Goal: Find contact information: Find contact information

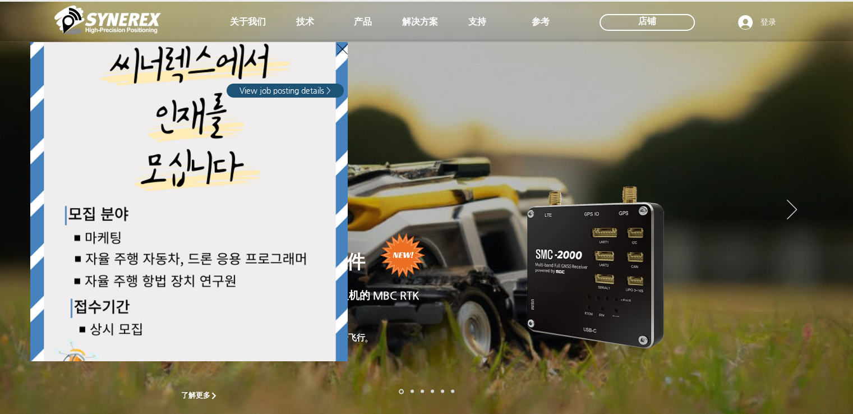
click at [657, 151] on div "LimX Dynamics" at bounding box center [426, 207] width 853 height 414
click at [453, 135] on div "LimX Dynamics" at bounding box center [426, 207] width 853 height 414
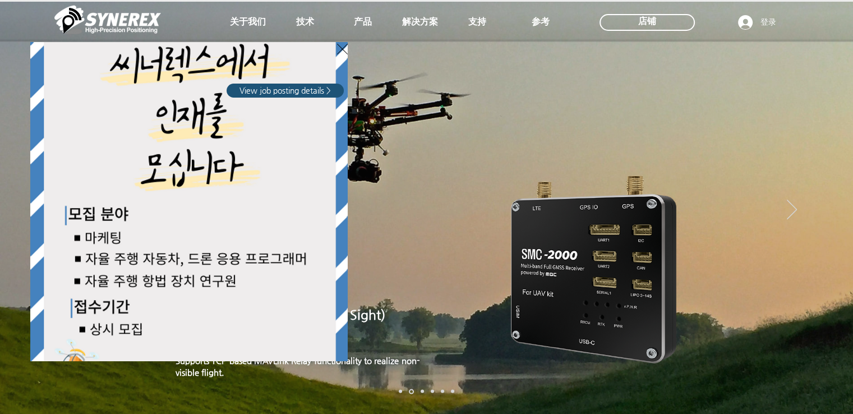
click at [364, 25] on div "LimX Dynamics" at bounding box center [426, 207] width 853 height 414
click at [311, 86] on span "View job posting details >" at bounding box center [284, 90] width 91 height 11
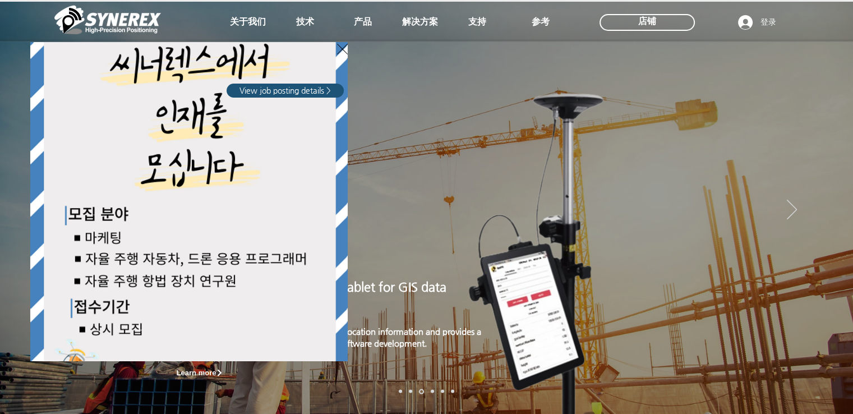
click at [829, 145] on div "LimX Dynamics" at bounding box center [426, 207] width 853 height 414
click at [828, 145] on div "LimX Dynamics" at bounding box center [426, 207] width 853 height 414
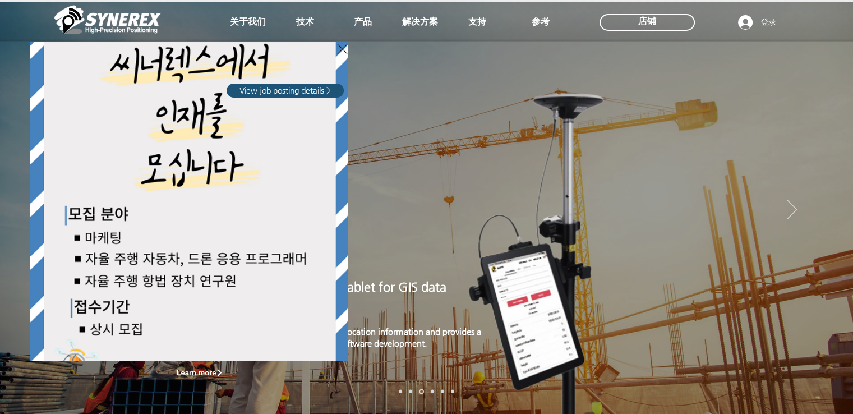
click at [828, 145] on div "LimX Dynamics" at bounding box center [426, 207] width 853 height 414
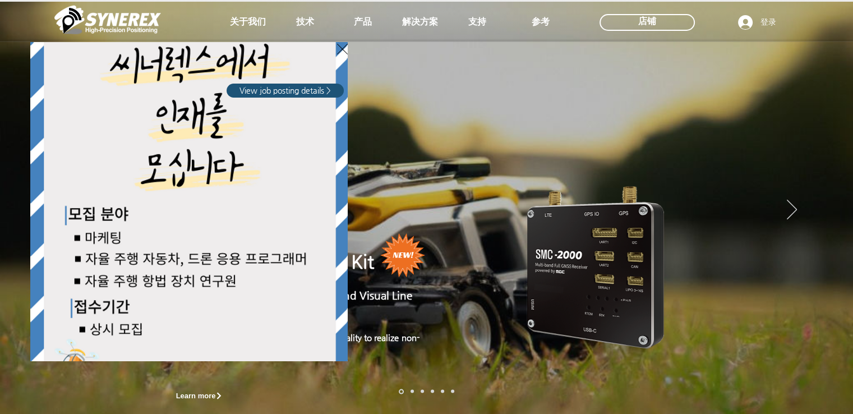
click at [198, 397] on div "LimX Dynamics" at bounding box center [426, 207] width 853 height 414
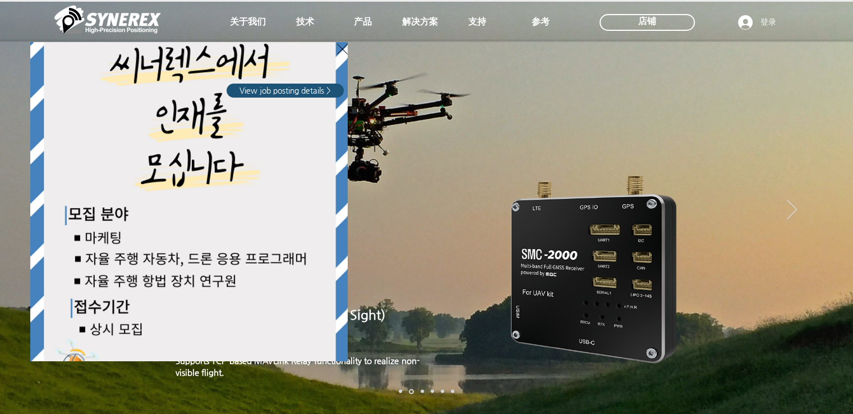
click at [304, 26] on div "LimX Dynamics" at bounding box center [426, 207] width 853 height 414
click at [344, 16] on div "LimX Dynamics" at bounding box center [426, 207] width 853 height 414
click at [359, 17] on div "LimX Dynamics" at bounding box center [426, 207] width 853 height 414
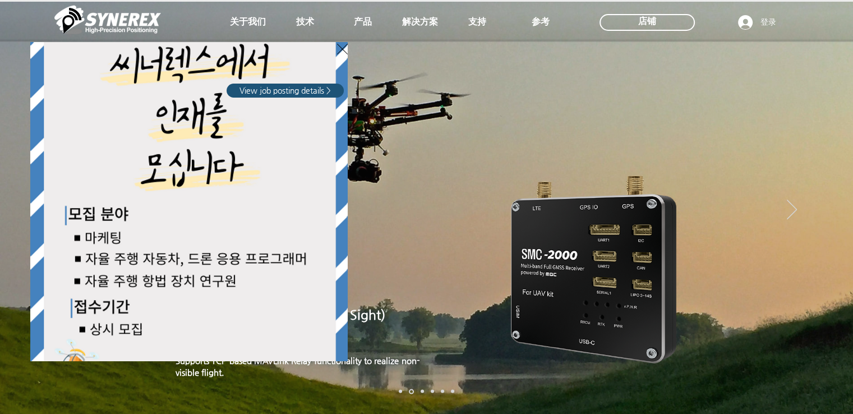
click at [359, 27] on div "LimX Dynamics" at bounding box center [426, 207] width 853 height 414
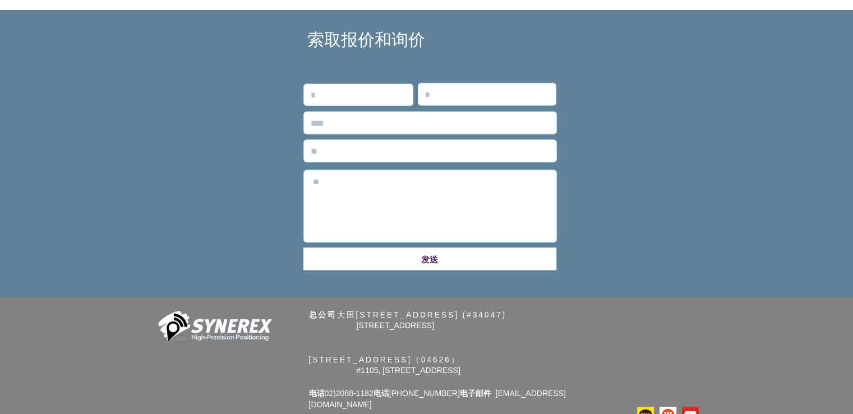
scroll to position [2385, 0]
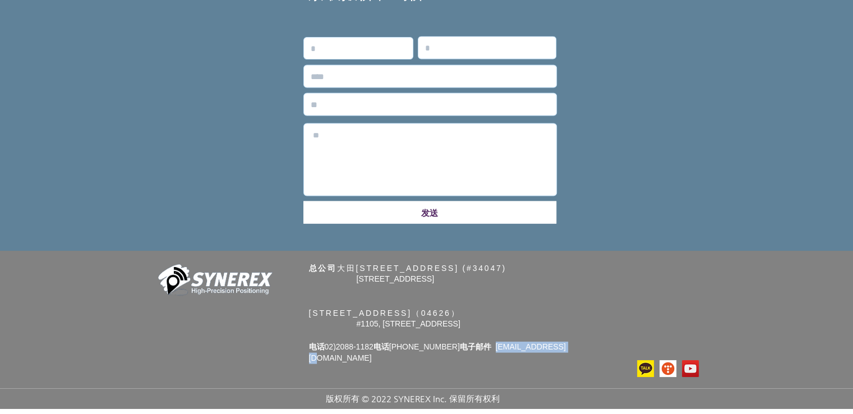
drag, startPoint x: 601, startPoint y: 352, endPoint x: 506, endPoint y: 353, distance: 94.2
click at [506, 353] on p "电话 02)[PHONE_NUMBER] 电话 [PHONE_NUMBER] 电子邮件 [EMAIL_ADDRESS][DOMAIN_NAME]" at bounding box center [463, 353] width 308 height 22
copy font "[EMAIL_ADDRESS][DOMAIN_NAME]"
drag, startPoint x: 464, startPoint y: 358, endPoint x: 405, endPoint y: 357, distance: 58.9
click at [405, 351] on font "[PHONE_NUMBER]" at bounding box center [424, 346] width 71 height 9
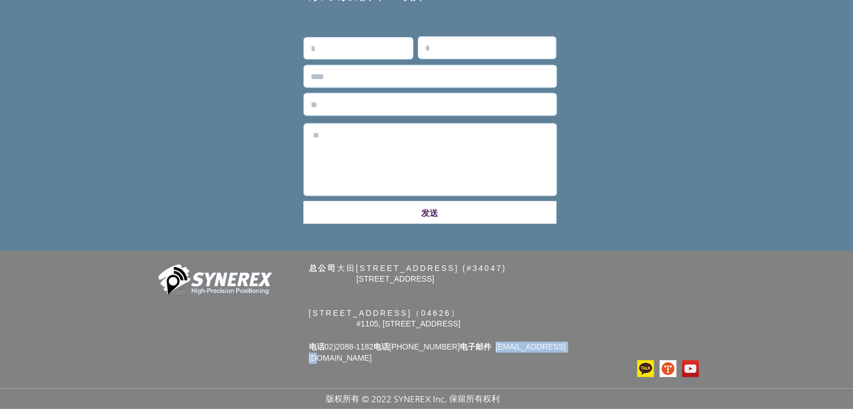
copy font "[PHONE_NUMBER]"
drag, startPoint x: 380, startPoint y: 359, endPoint x: 326, endPoint y: 360, distance: 53.8
click at [326, 351] on font "02)2088-1182" at bounding box center [349, 346] width 49 height 9
copy font "02)2088-1182"
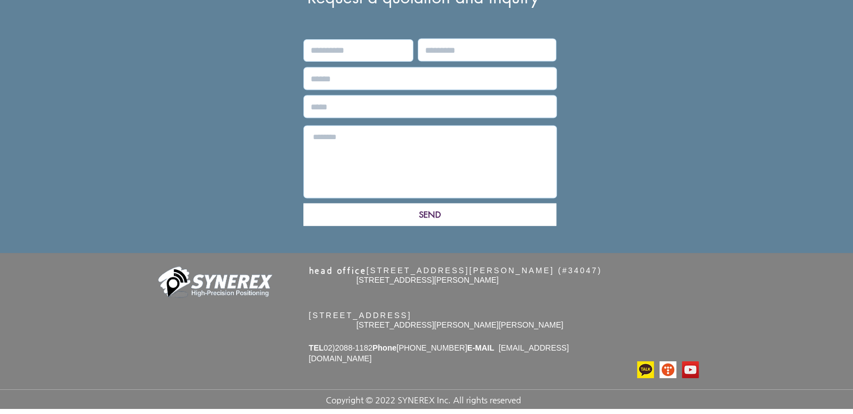
drag, startPoint x: 607, startPoint y: 303, endPoint x: 398, endPoint y: 276, distance: 211.5
click at [398, 276] on div "head office [STREET_ADDRESS] TEL 02)[PHONE_NUMBER] Phone [PHONE_NUMBER] E-MAIL …" at bounding box center [426, 331] width 853 height 156
copy div "[STREET_ADDRESS][PERSON_NAME][PERSON_NAME]"
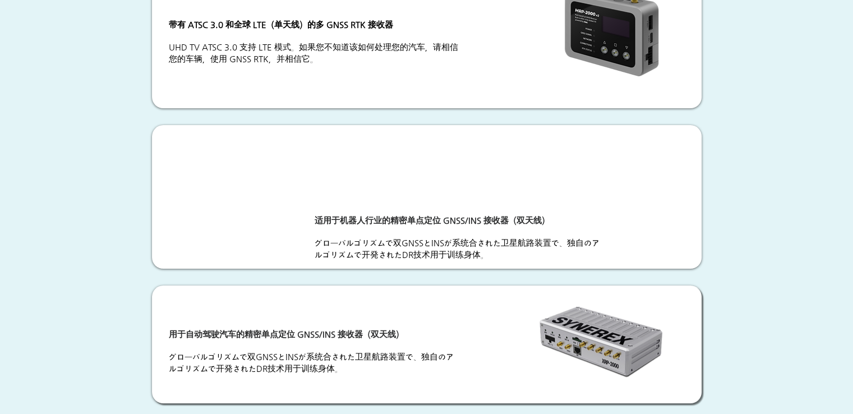
scroll to position [1009, 0]
